Goal: Information Seeking & Learning: Learn about a topic

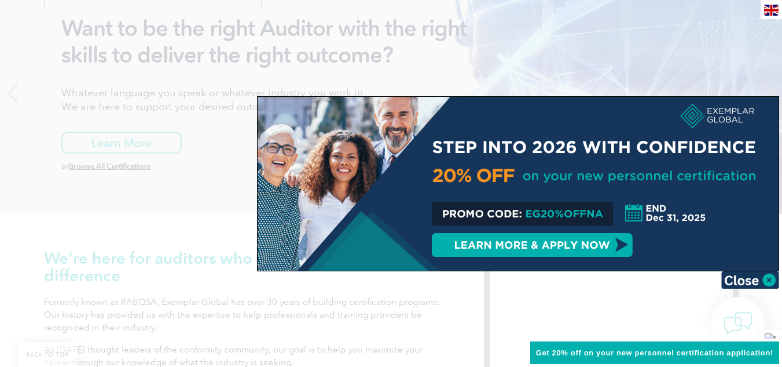
scroll to position [232, 0]
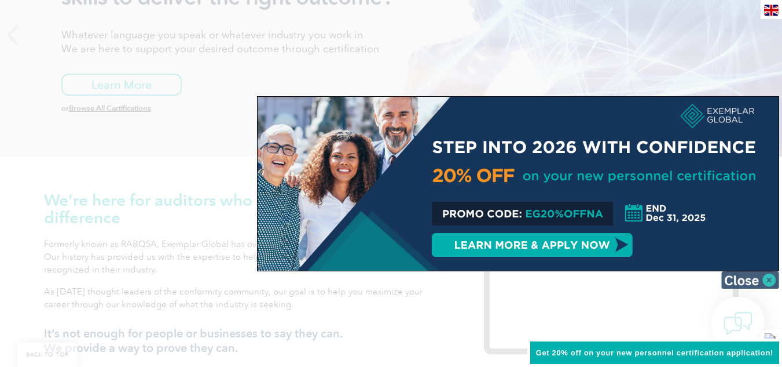
click at [767, 278] on img at bounding box center [751, 279] width 58 height 17
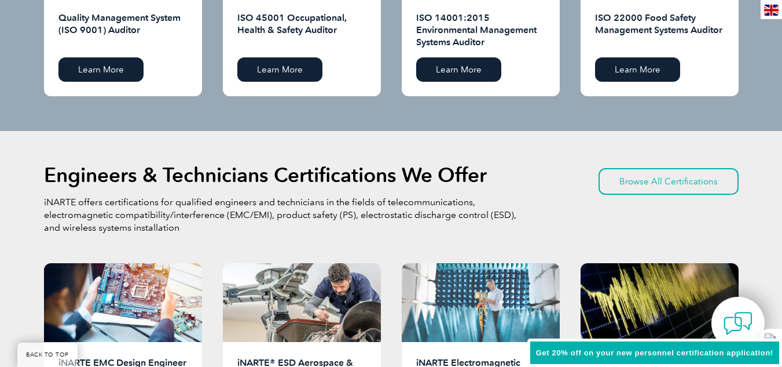
scroll to position [1185, 0]
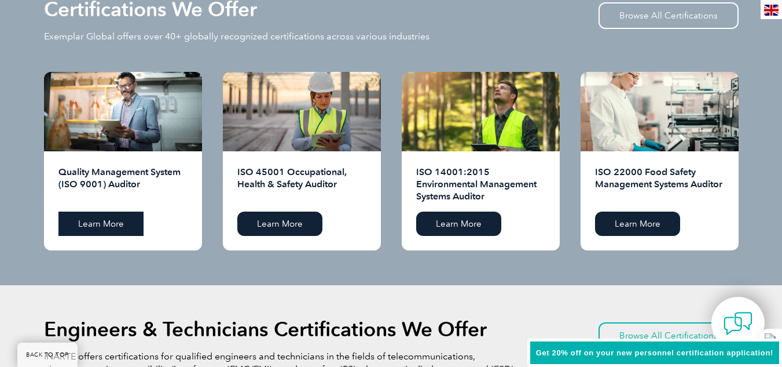
click at [120, 222] on link "Learn More" at bounding box center [100, 223] width 85 height 24
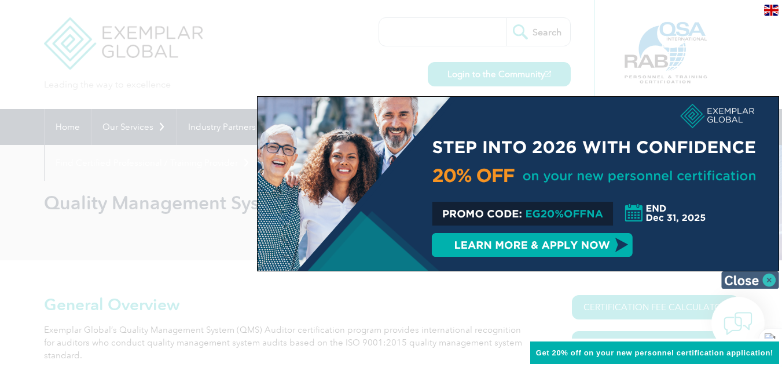
click at [763, 280] on img at bounding box center [751, 279] width 58 height 17
